Goal: Information Seeking & Learning: Learn about a topic

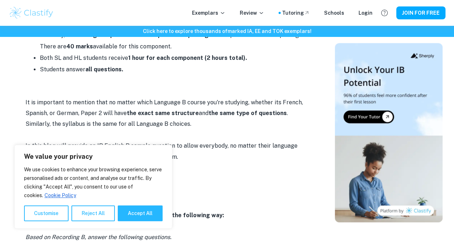
scroll to position [405, 0]
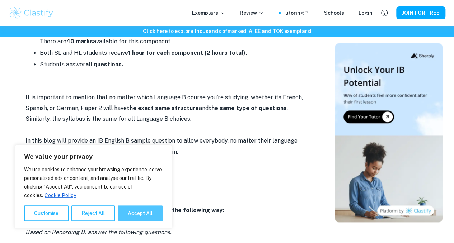
click at [144, 221] on button "Accept All" at bounding box center [140, 214] width 45 height 16
checkbox input "true"
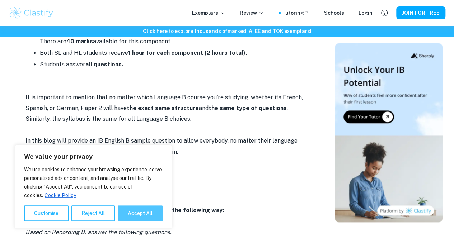
checkbox input "true"
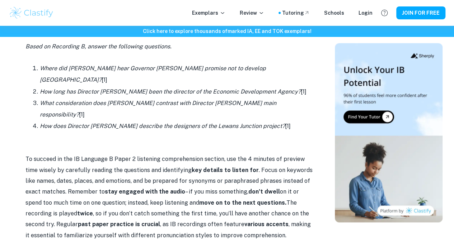
scroll to position [591, 0]
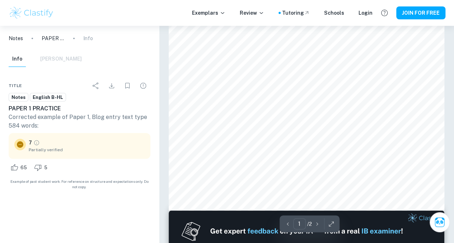
scroll to position [230, 0]
